Goal: Check status

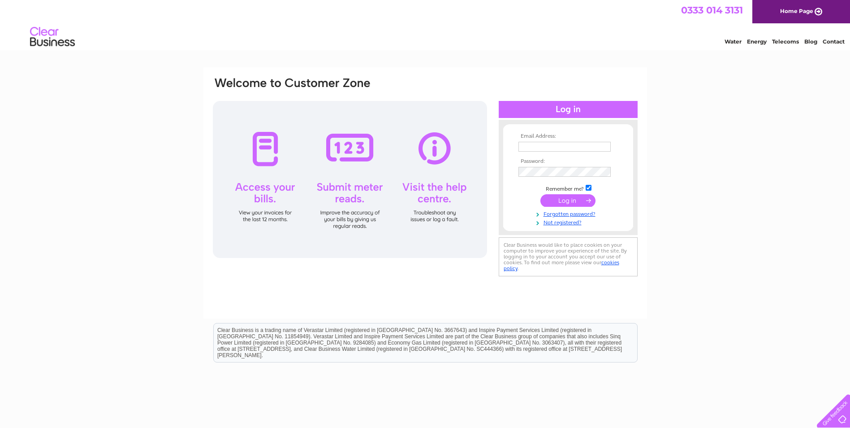
type input "[PERSON_NAME][EMAIL_ADDRESS][DOMAIN_NAME]"
click at [570, 198] on input "submit" at bounding box center [567, 200] width 55 height 13
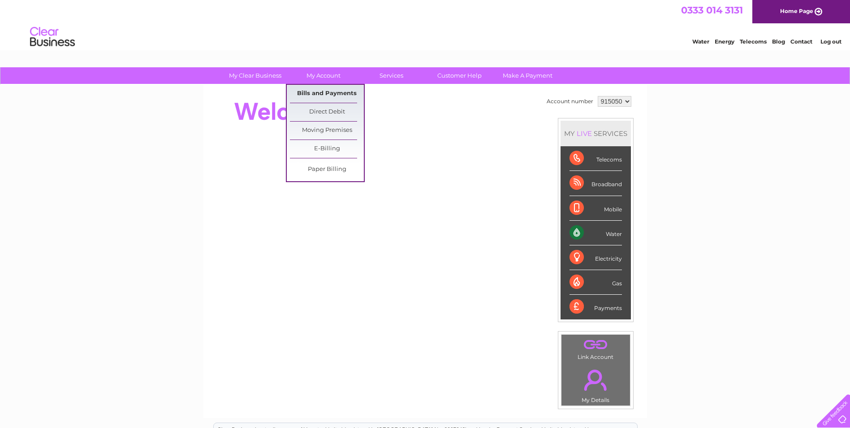
click at [322, 94] on link "Bills and Payments" at bounding box center [327, 94] width 74 height 18
